Goal: Navigation & Orientation: Find specific page/section

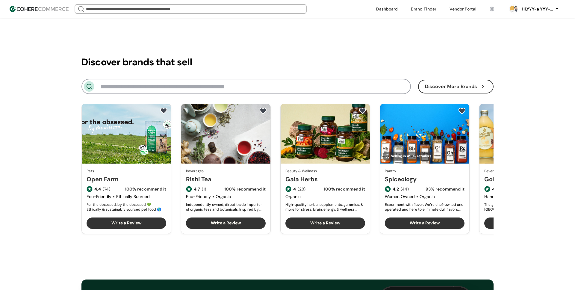
scroll to position [684, 0]
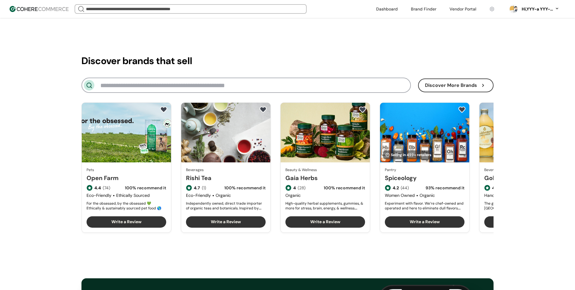
drag, startPoint x: 417, startPoint y: 5, endPoint x: 420, endPoint y: 7, distance: 3.2
click at [418, 6] on link at bounding box center [423, 8] width 33 height 9
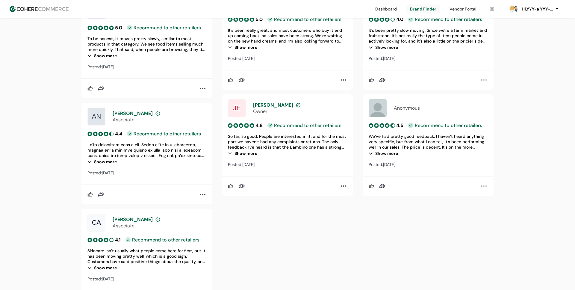
scroll to position [301, 0]
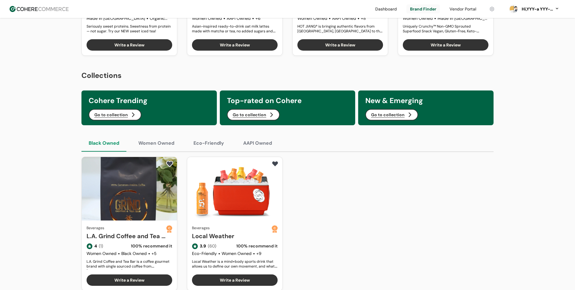
click at [388, 8] on link at bounding box center [386, 8] width 29 height 9
